Goal: Navigation & Orientation: Find specific page/section

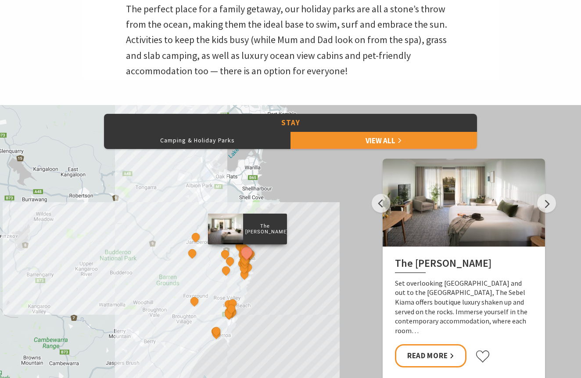
scroll to position [305, 0]
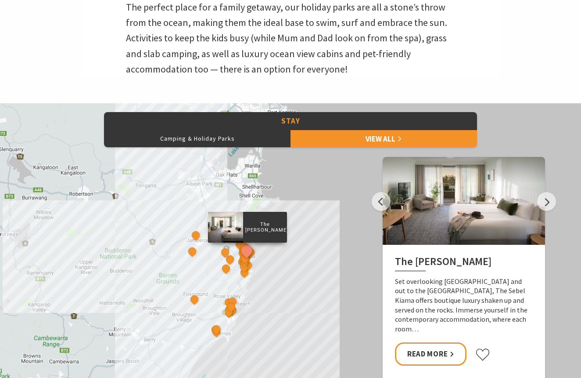
click at [141, 234] on div "The Sebel Kiama Seaside Escape 1 [GEOGRAPHIC_DATA] [GEOGRAPHIC_DATA] Keeper of …" at bounding box center [290, 261] width 581 height 316
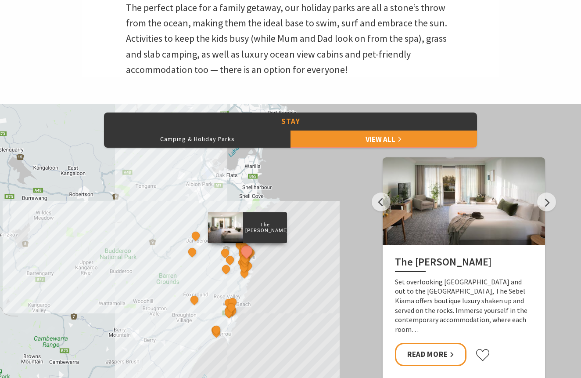
click at [300, 255] on div "The Sebel Kiama Seaside Escape 1 [GEOGRAPHIC_DATA] [GEOGRAPHIC_DATA] Keeper of …" at bounding box center [290, 262] width 581 height 316
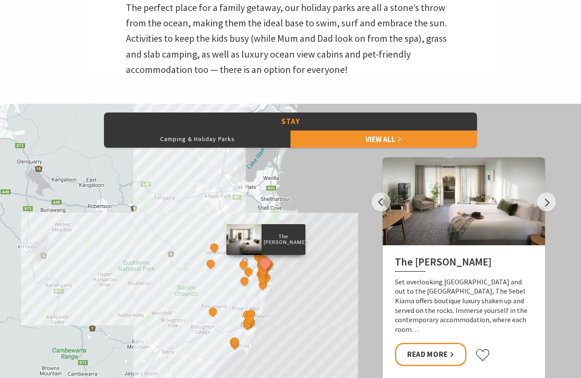
drag, startPoint x: 275, startPoint y: 175, endPoint x: 288, endPoint y: 191, distance: 20.2
click at [293, 188] on div "The Sebel Kiama Seaside Escape 1 [GEOGRAPHIC_DATA] [GEOGRAPHIC_DATA] Keeper of …" at bounding box center [290, 262] width 581 height 316
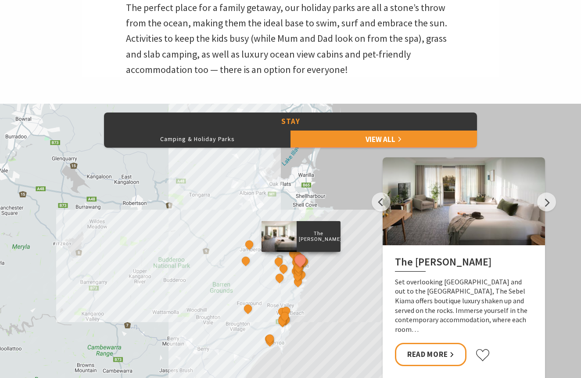
drag, startPoint x: 249, startPoint y: 238, endPoint x: 286, endPoint y: 235, distance: 37.0
click at [286, 235] on div at bounding box center [279, 236] width 35 height 31
click at [549, 199] on button "Next" at bounding box center [546, 201] width 19 height 19
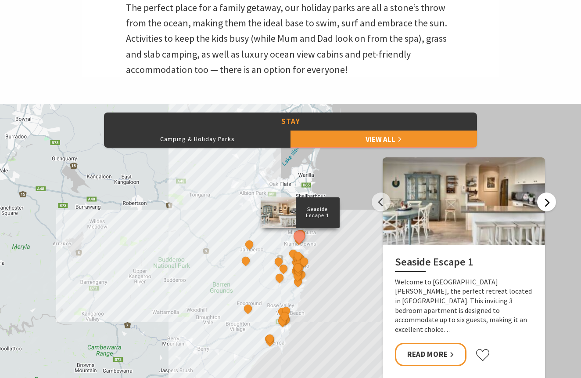
click at [547, 201] on button "Next" at bounding box center [546, 201] width 19 height 19
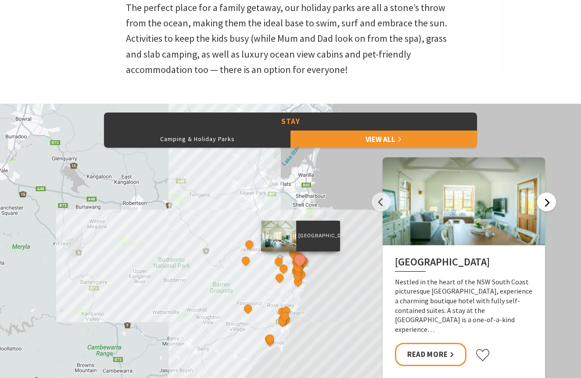
click at [547, 201] on button "Next" at bounding box center [546, 201] width 19 height 19
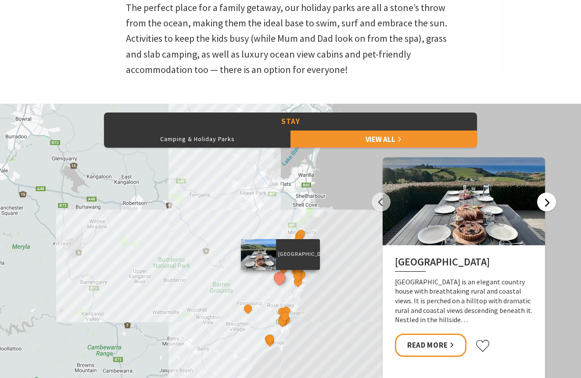
click at [547, 201] on button "Next" at bounding box center [546, 201] width 19 height 19
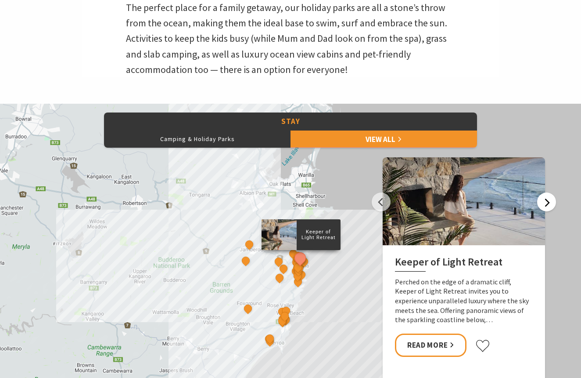
click at [547, 201] on button "Next" at bounding box center [546, 201] width 19 height 19
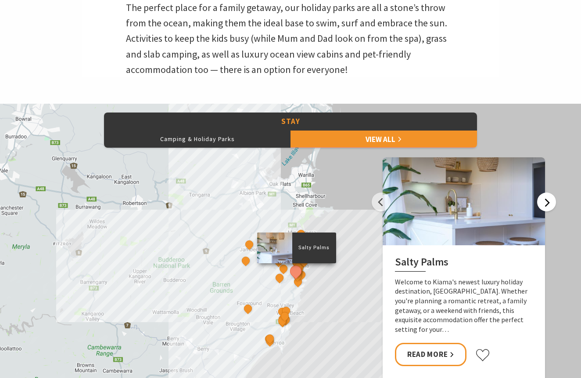
click at [547, 201] on button "Next" at bounding box center [546, 201] width 19 height 19
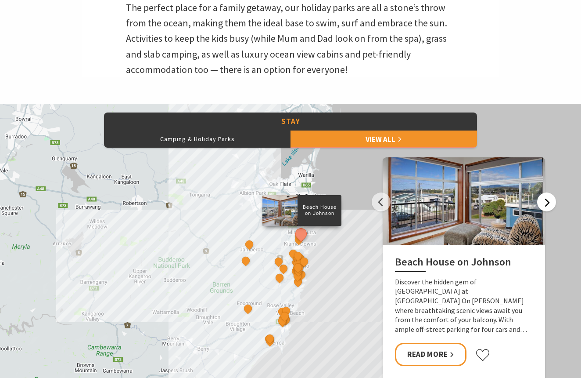
click at [547, 201] on button "Next" at bounding box center [546, 201] width 19 height 19
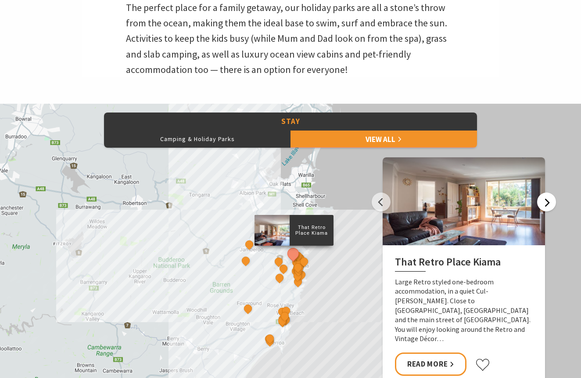
click at [547, 201] on button "Next" at bounding box center [546, 201] width 19 height 19
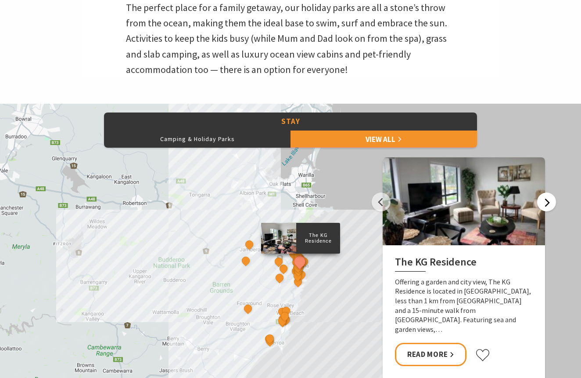
click at [547, 201] on button "Next" at bounding box center [546, 201] width 19 height 19
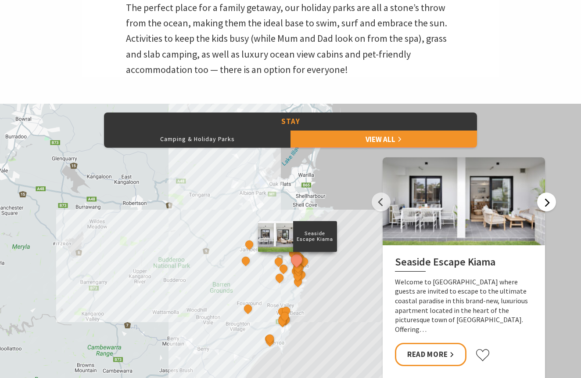
click at [547, 201] on button "Next" at bounding box center [546, 201] width 19 height 19
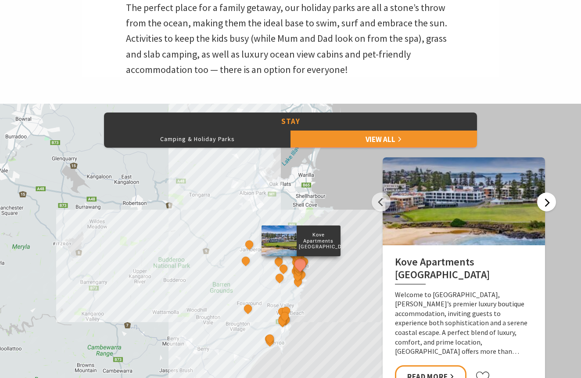
click at [547, 201] on button "Next" at bounding box center [546, 201] width 19 height 19
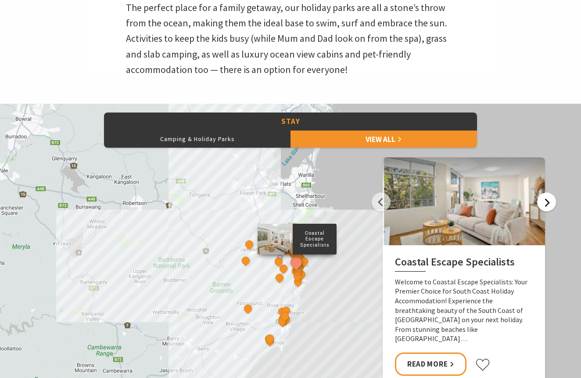
click at [548, 201] on button "Next" at bounding box center [546, 201] width 19 height 19
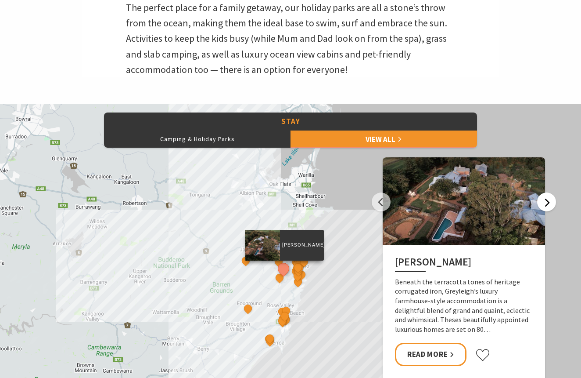
click at [548, 201] on button "Next" at bounding box center [546, 201] width 19 height 19
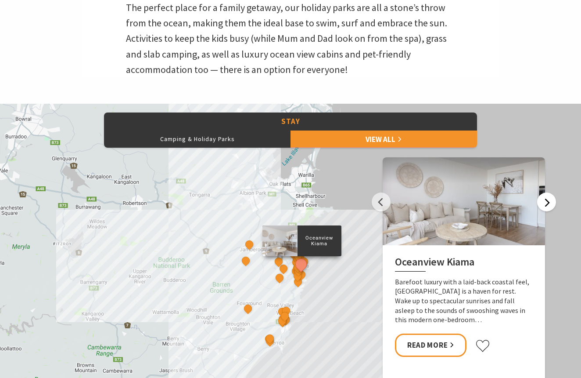
click at [548, 201] on button "Next" at bounding box center [546, 201] width 19 height 19
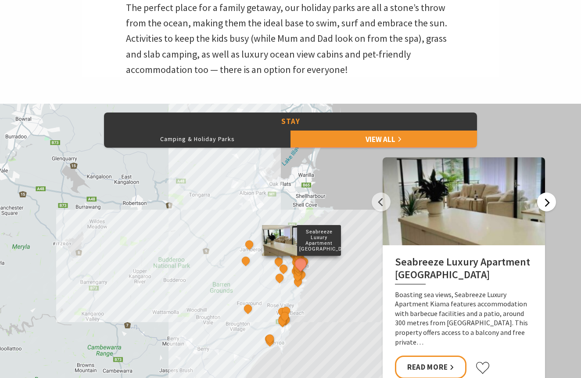
click at [548, 201] on button "Next" at bounding box center [546, 201] width 19 height 19
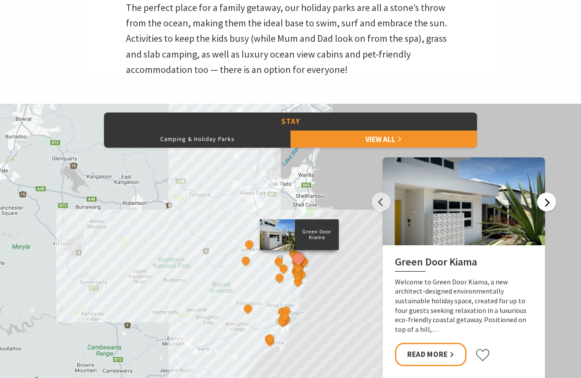
click at [548, 201] on button "Next" at bounding box center [546, 201] width 19 height 19
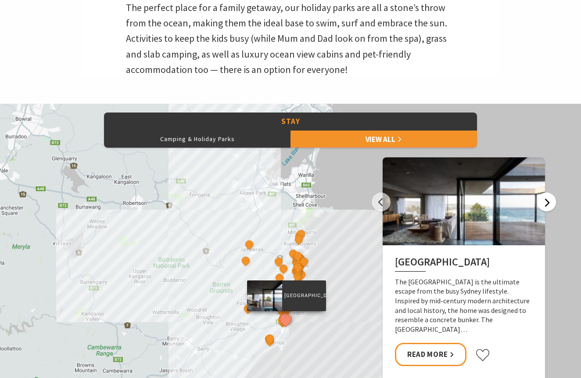
click at [548, 201] on button "Next" at bounding box center [546, 201] width 19 height 19
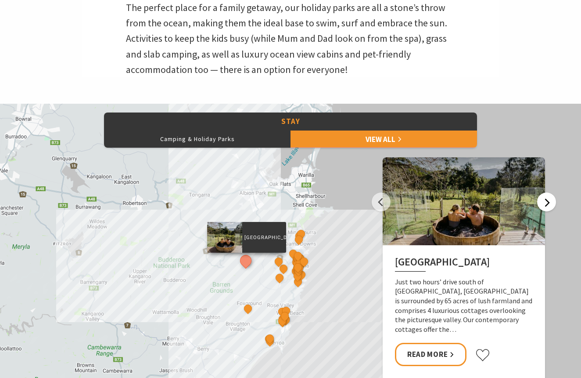
click at [548, 201] on button "Next" at bounding box center [546, 201] width 19 height 19
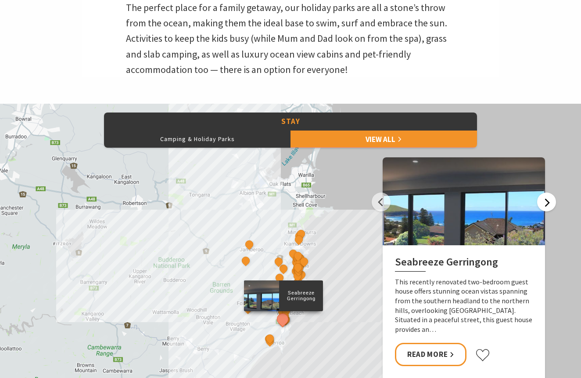
click at [548, 201] on button "Next" at bounding box center [546, 201] width 19 height 19
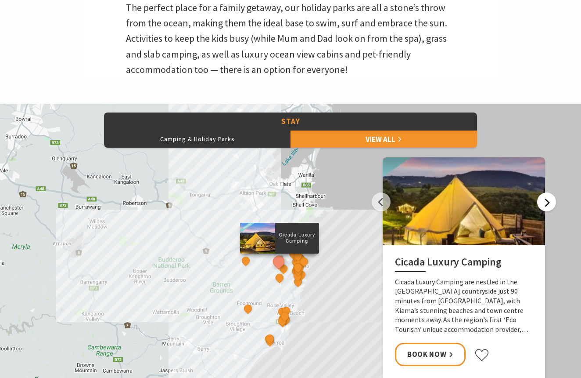
click at [548, 201] on button "Next" at bounding box center [546, 201] width 19 height 19
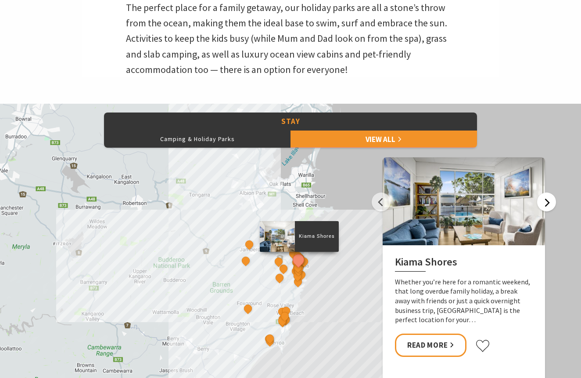
click at [548, 201] on button "Next" at bounding box center [546, 201] width 19 height 19
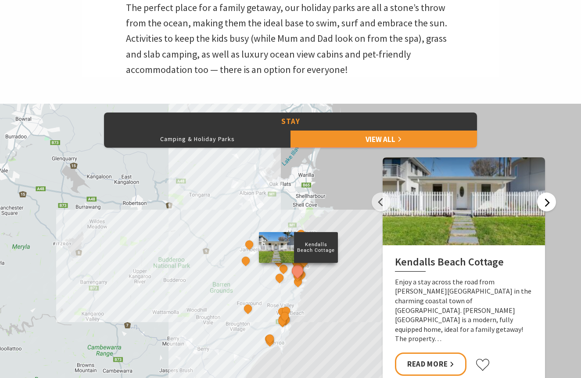
click at [548, 201] on button "Next" at bounding box center [546, 201] width 19 height 19
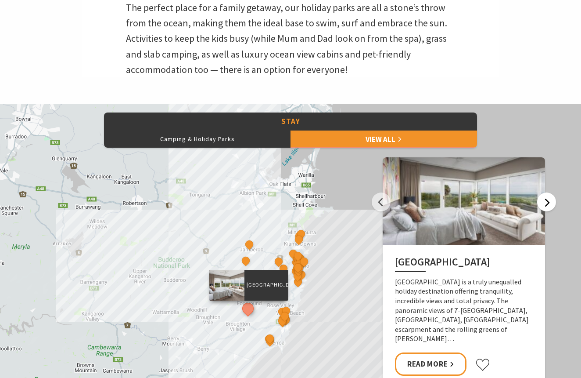
click at [548, 201] on button "Next" at bounding box center [546, 201] width 19 height 19
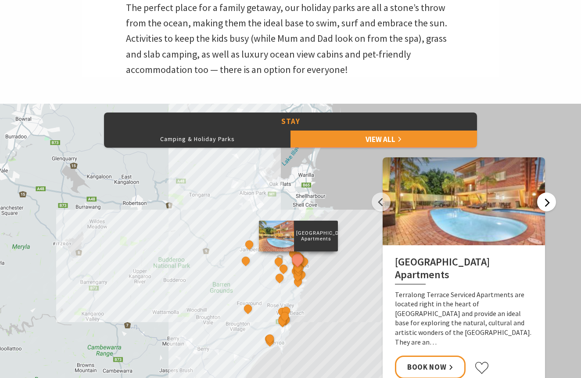
click at [548, 201] on button "Next" at bounding box center [546, 201] width 19 height 19
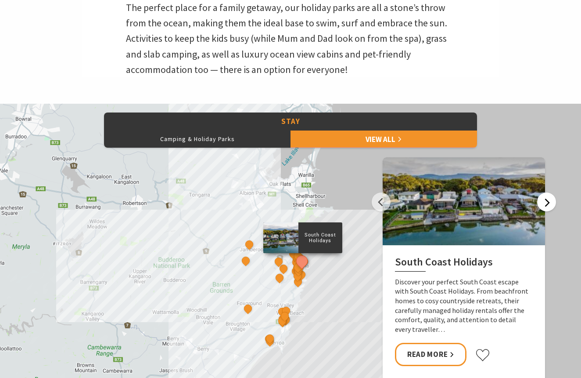
click at [548, 201] on button "Next" at bounding box center [546, 201] width 19 height 19
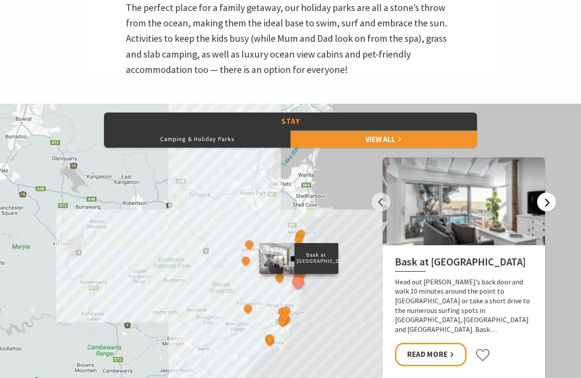
click at [548, 201] on button "Next" at bounding box center [546, 201] width 19 height 19
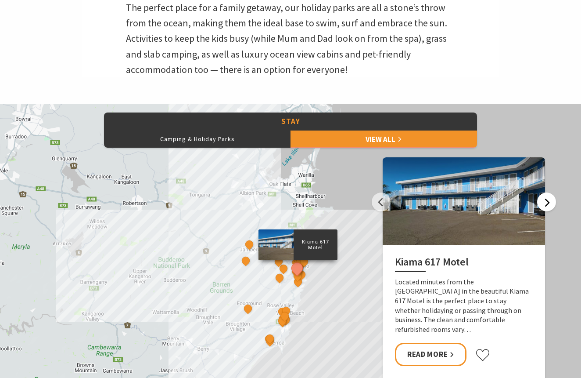
click at [548, 201] on button "Next" at bounding box center [546, 201] width 19 height 19
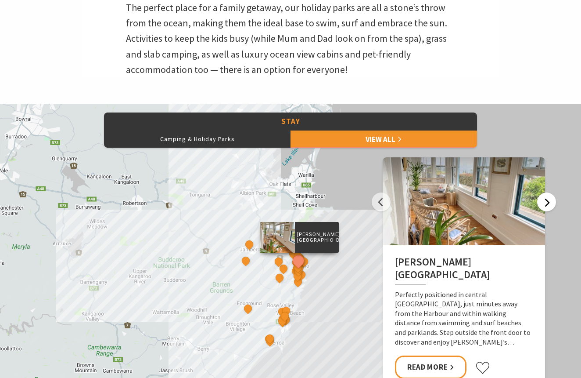
click at [548, 201] on button "Next" at bounding box center [546, 201] width 19 height 19
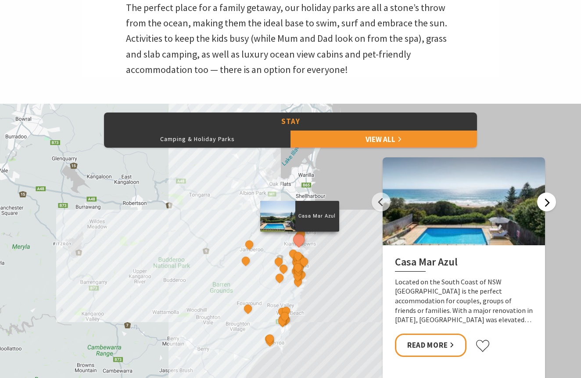
click at [548, 201] on button "Next" at bounding box center [546, 201] width 19 height 19
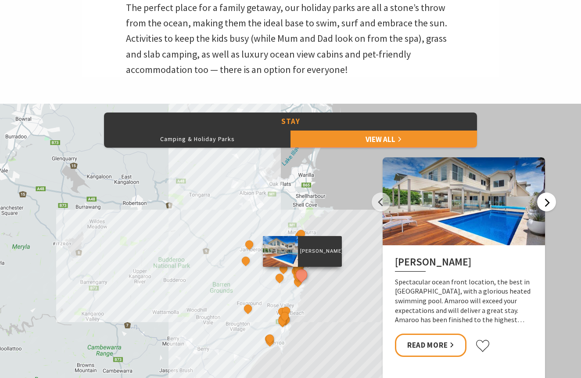
click at [548, 201] on button "Next" at bounding box center [546, 201] width 19 height 19
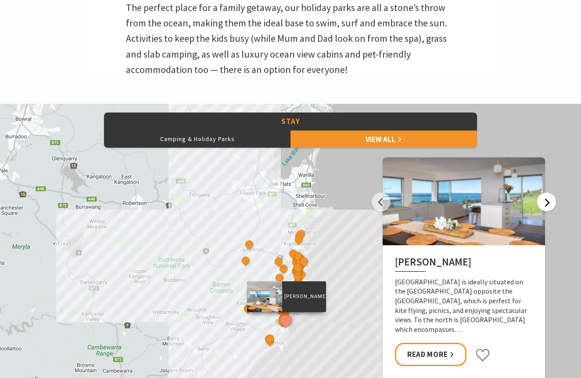
click at [548, 201] on button "Next" at bounding box center [546, 201] width 19 height 19
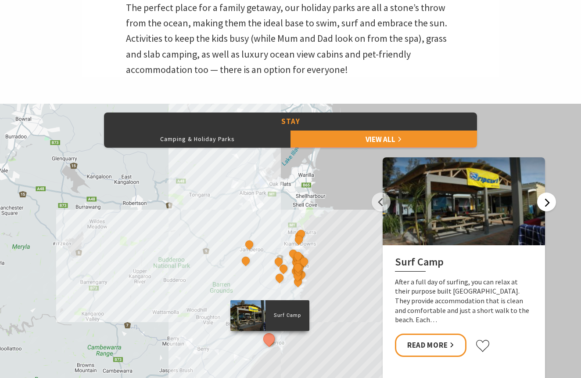
click at [548, 201] on button "Next" at bounding box center [546, 201] width 19 height 19
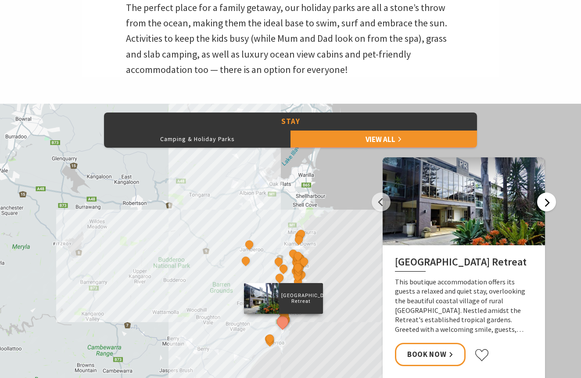
click at [548, 201] on button "Next" at bounding box center [546, 201] width 19 height 19
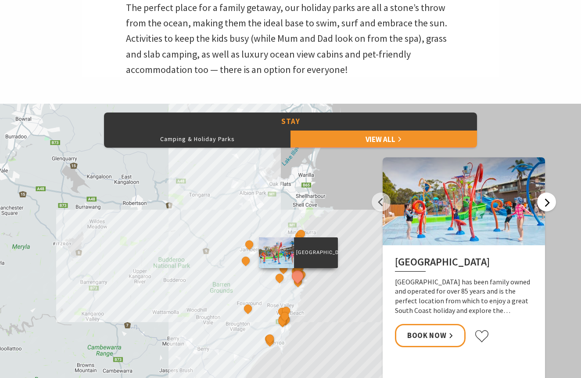
click at [548, 201] on button "Next" at bounding box center [546, 201] width 19 height 19
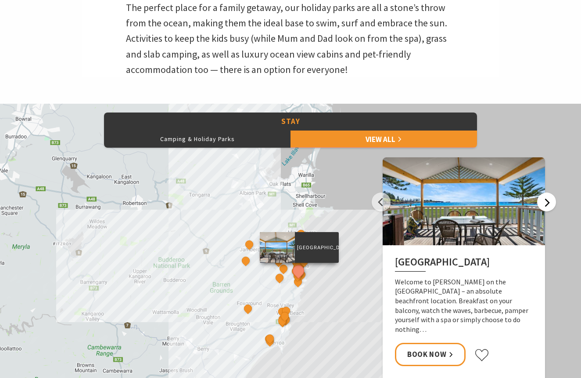
click at [553, 202] on button "Next" at bounding box center [546, 201] width 19 height 19
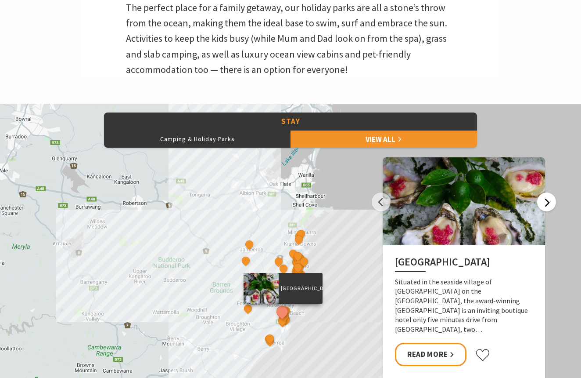
click at [553, 202] on button "Next" at bounding box center [546, 201] width 19 height 19
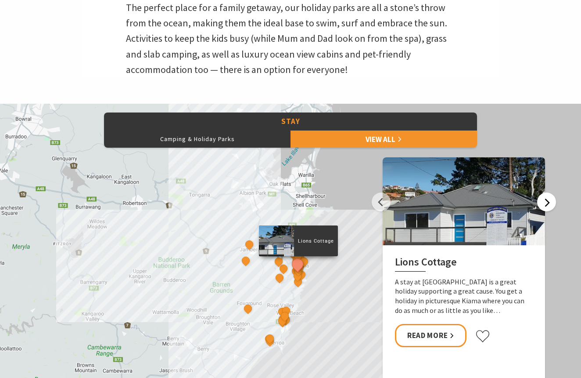
click at [553, 202] on button "Next" at bounding box center [546, 201] width 19 height 19
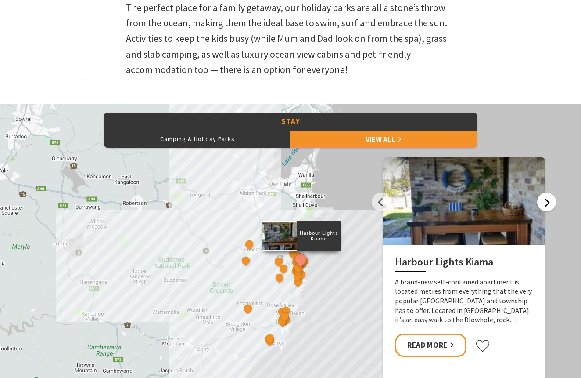
click at [553, 202] on button "Next" at bounding box center [546, 201] width 19 height 19
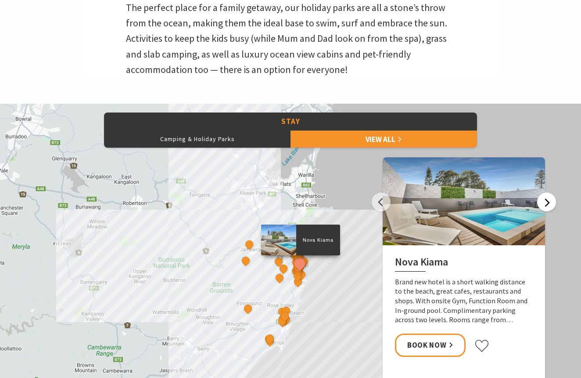
click at [553, 202] on button "Next" at bounding box center [546, 201] width 19 height 19
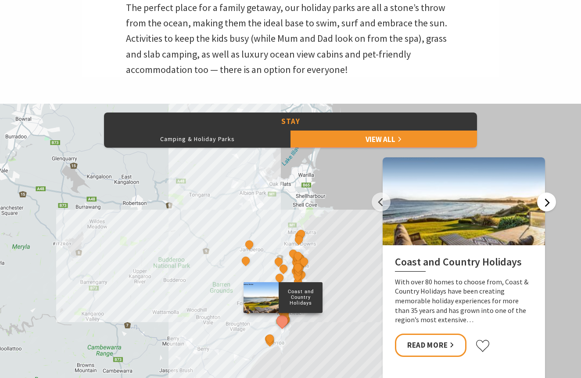
click at [553, 202] on button "Next" at bounding box center [546, 201] width 19 height 19
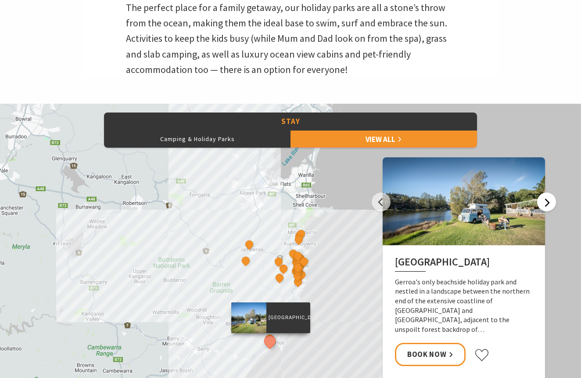
click at [546, 200] on button "Next" at bounding box center [546, 201] width 19 height 19
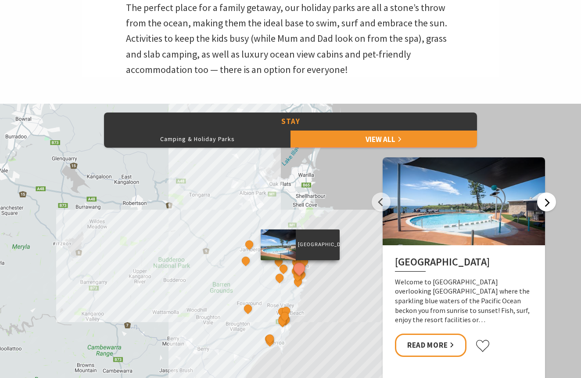
click at [546, 200] on button "Next" at bounding box center [546, 201] width 19 height 19
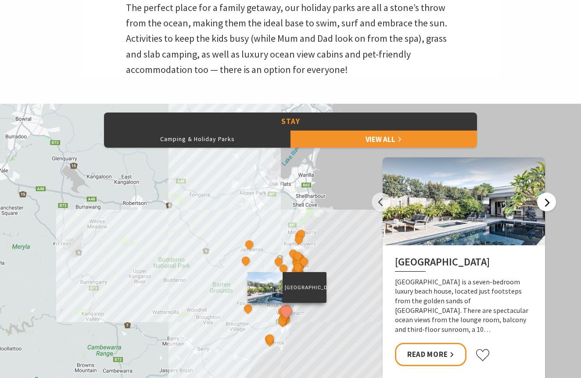
click at [547, 202] on button "Next" at bounding box center [546, 201] width 19 height 19
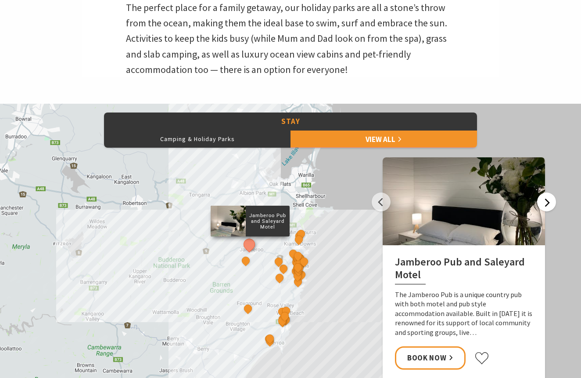
click at [547, 202] on button "Next" at bounding box center [546, 201] width 19 height 19
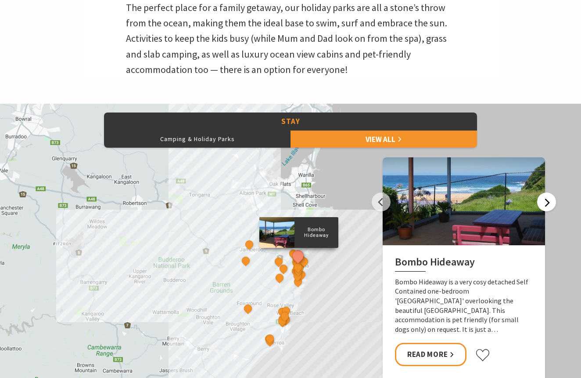
click at [547, 202] on button "Next" at bounding box center [546, 201] width 19 height 19
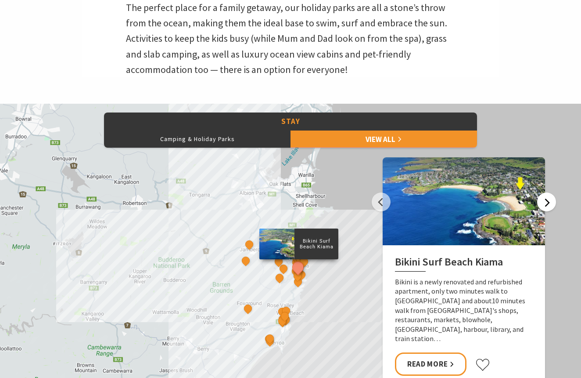
click at [547, 202] on button "Next" at bounding box center [546, 201] width 19 height 19
